Goal: Find contact information: Find contact information

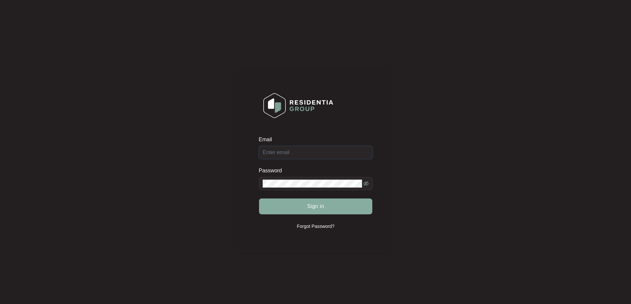
type input "[EMAIL_ADDRESS][DOMAIN_NAME]"
click at [336, 207] on button "Sign in" at bounding box center [315, 207] width 113 height 16
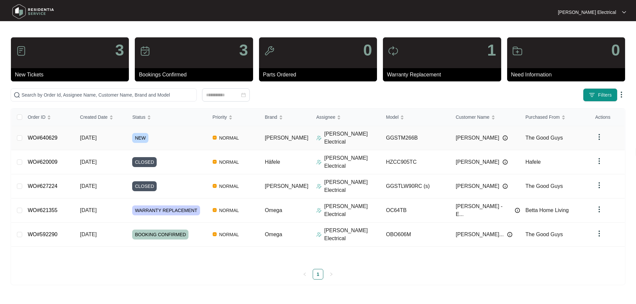
click at [97, 135] on span "[DATE]" at bounding box center [88, 138] width 17 height 6
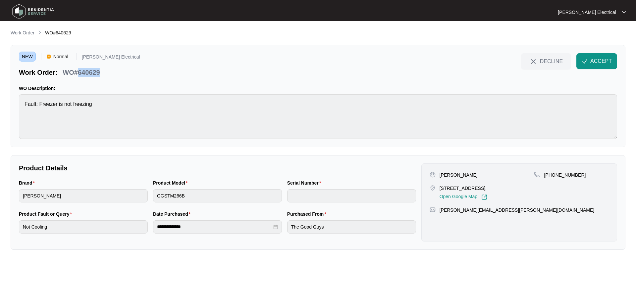
drag, startPoint x: 102, startPoint y: 69, endPoint x: 83, endPoint y: 72, distance: 19.1
click at [80, 72] on div "WO#640629" at bounding box center [81, 72] width 42 height 12
drag, startPoint x: 97, startPoint y: 73, endPoint x: 138, endPoint y: 66, distance: 41.8
click at [147, 61] on div "NEW Normal [PERSON_NAME] Electrical Work Order: WO#640629 DECLINE ACCEPT" at bounding box center [318, 65] width 598 height 24
click at [103, 73] on div "Work Order: WO#640629" at bounding box center [79, 72] width 121 height 12
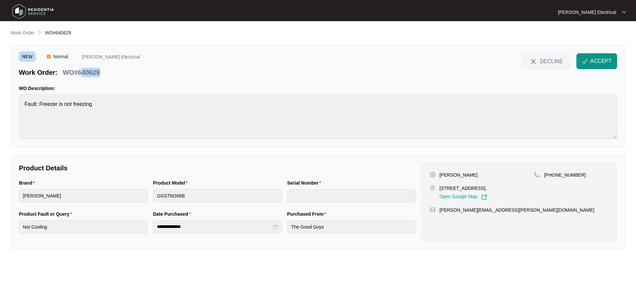
click at [82, 74] on p "WO#640629" at bounding box center [81, 72] width 37 height 9
drag, startPoint x: 79, startPoint y: 72, endPoint x: 104, endPoint y: 73, distance: 24.8
click at [104, 73] on div "Work Order: WO#640629" at bounding box center [79, 72] width 121 height 12
copy p "640629"
click at [374, 262] on main "**********" at bounding box center [318, 152] width 636 height 304
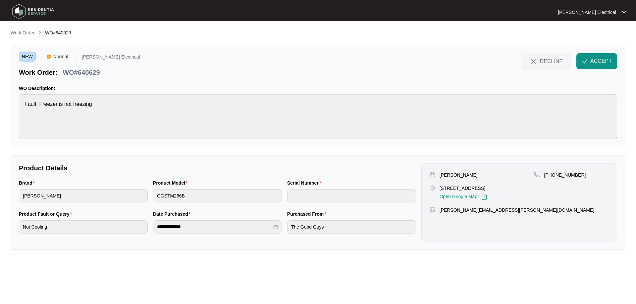
drag, startPoint x: 439, startPoint y: 188, endPoint x: 447, endPoint y: 188, distance: 8.0
click at [487, 188] on p "[STREET_ADDRESS]," at bounding box center [463, 188] width 48 height 7
copy p "[STREET_ADDRESS]"
drag, startPoint x: 565, startPoint y: 231, endPoint x: 487, endPoint y: 212, distance: 80.4
click at [564, 231] on div "[PERSON_NAME] [STREET_ADDRESS], Open Google Map [PHONE_NUMBER] [PERSON_NAME][EM…" at bounding box center [519, 203] width 196 height 78
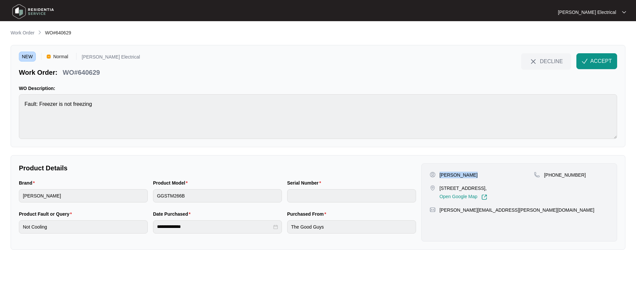
drag, startPoint x: 439, startPoint y: 175, endPoint x: 502, endPoint y: 176, distance: 63.2
click at [499, 176] on div "[PERSON_NAME]" at bounding box center [481, 175] width 105 height 7
drag, startPoint x: 579, startPoint y: 174, endPoint x: 497, endPoint y: 170, distance: 82.5
click at [495, 170] on div "[PERSON_NAME] [STREET_ADDRESS], Open Google Map [PHONE_NUMBER] [PERSON_NAME][EM…" at bounding box center [519, 203] width 196 height 78
drag, startPoint x: 500, startPoint y: 173, endPoint x: 527, endPoint y: 202, distance: 40.3
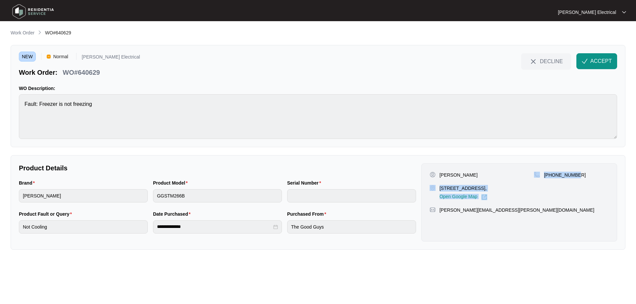
click at [500, 173] on div "[PERSON_NAME]" at bounding box center [481, 175] width 105 height 7
click at [522, 228] on div "[PERSON_NAME] [STREET_ADDRESS], Open Google Map [PHONE_NUMBER] [PERSON_NAME][EM…" at bounding box center [519, 203] width 196 height 78
drag, startPoint x: 438, startPoint y: 173, endPoint x: 468, endPoint y: 174, distance: 29.8
click at [468, 174] on div "[PERSON_NAME]" at bounding box center [481, 175] width 105 height 7
copy p "[PERSON_NAME]"
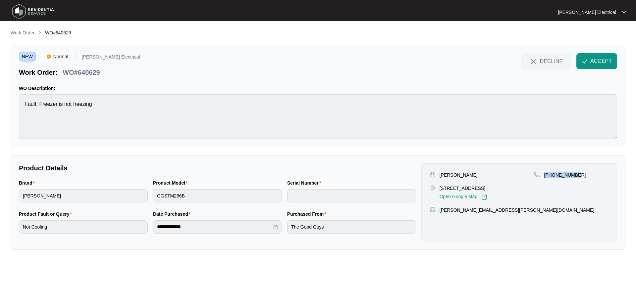
drag, startPoint x: 578, startPoint y: 175, endPoint x: 547, endPoint y: 175, distance: 31.1
click at [546, 175] on div "[PHONE_NUMBER]" at bounding box center [571, 175] width 75 height 7
copy p "61403275037"
drag, startPoint x: 498, startPoint y: 211, endPoint x: 442, endPoint y: 214, distance: 56.0
click at [439, 216] on div "[PERSON_NAME] [STREET_ADDRESS], Open Google Map [PHONE_NUMBER] [PERSON_NAME][EM…" at bounding box center [519, 203] width 196 height 78
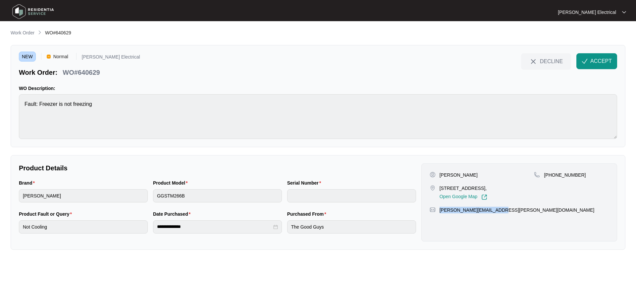
copy p "[PERSON_NAME][EMAIL_ADDRESS][PERSON_NAME][DOMAIN_NAME]"
